Goal: Navigation & Orientation: Find specific page/section

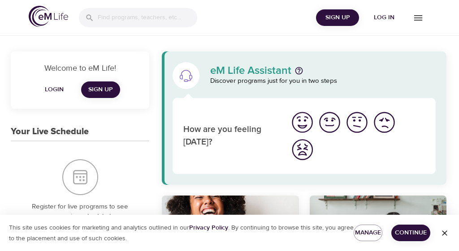
click at [386, 17] on span "Log in" at bounding box center [384, 17] width 36 height 11
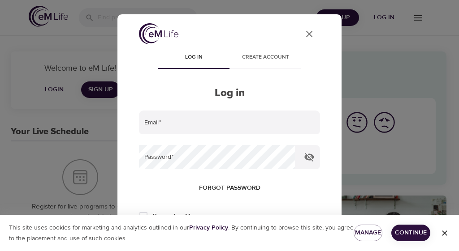
click at [154, 125] on input "email" at bounding box center [229, 123] width 181 height 24
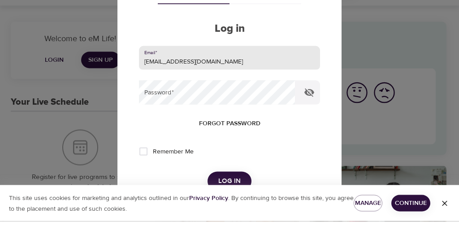
scroll to position [41, 0]
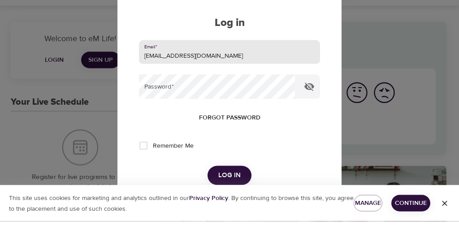
type input "pamhong@msn.com"
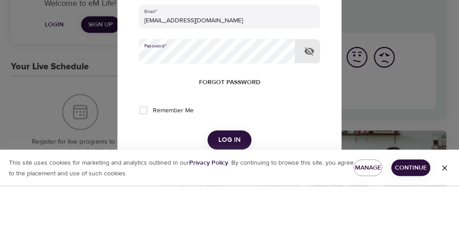
click at [229, 196] on button "Log in" at bounding box center [229, 205] width 44 height 19
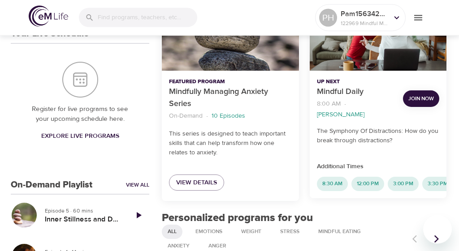
scroll to position [208, 0]
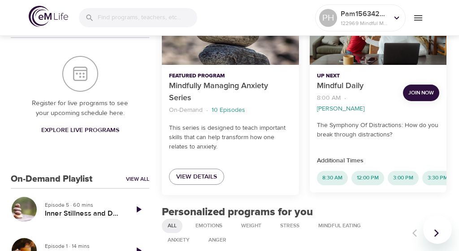
click at [424, 88] on span "Join Now" at bounding box center [421, 92] width 26 height 9
click at [422, 88] on span "Join Now" at bounding box center [421, 92] width 26 height 9
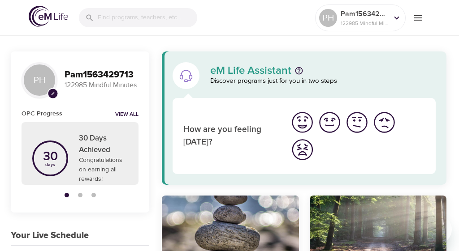
click at [420, 18] on icon "menu" at bounding box center [418, 18] width 11 height 11
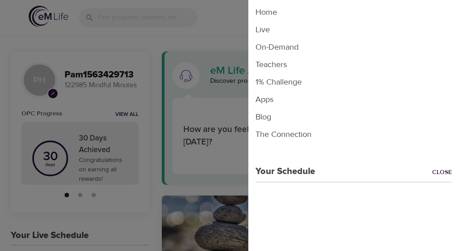
click at [264, 30] on li "Live" at bounding box center [353, 29] width 211 height 17
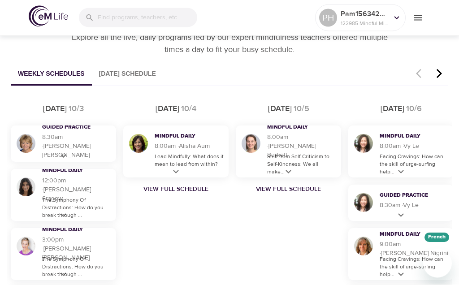
scroll to position [497, 0]
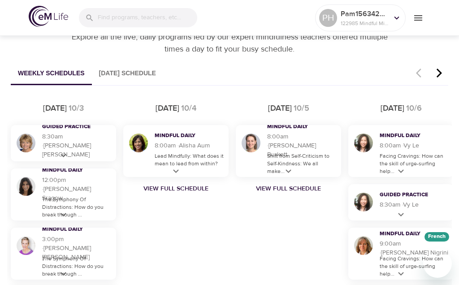
click at [176, 174] on icon at bounding box center [175, 171] width 11 height 11
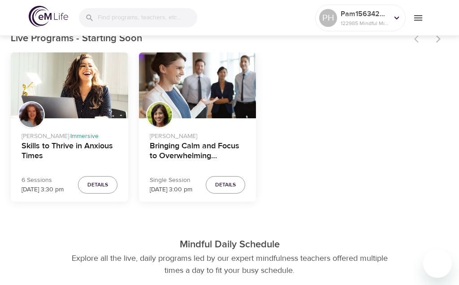
scroll to position [276, 0]
